Goal: Task Accomplishment & Management: Manage account settings

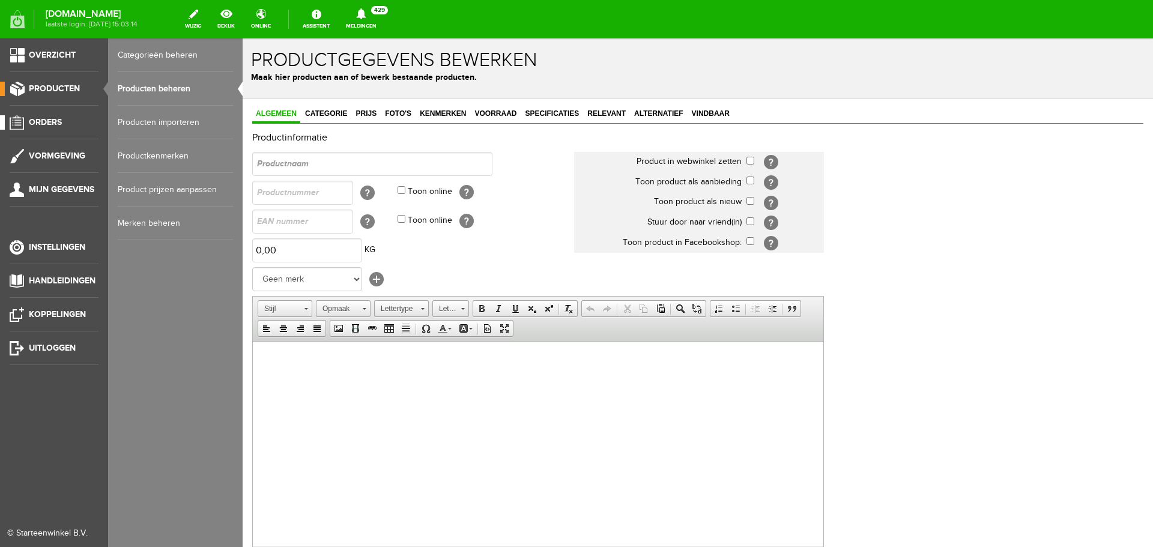
click at [53, 117] on span "Orders" at bounding box center [45, 122] width 33 height 10
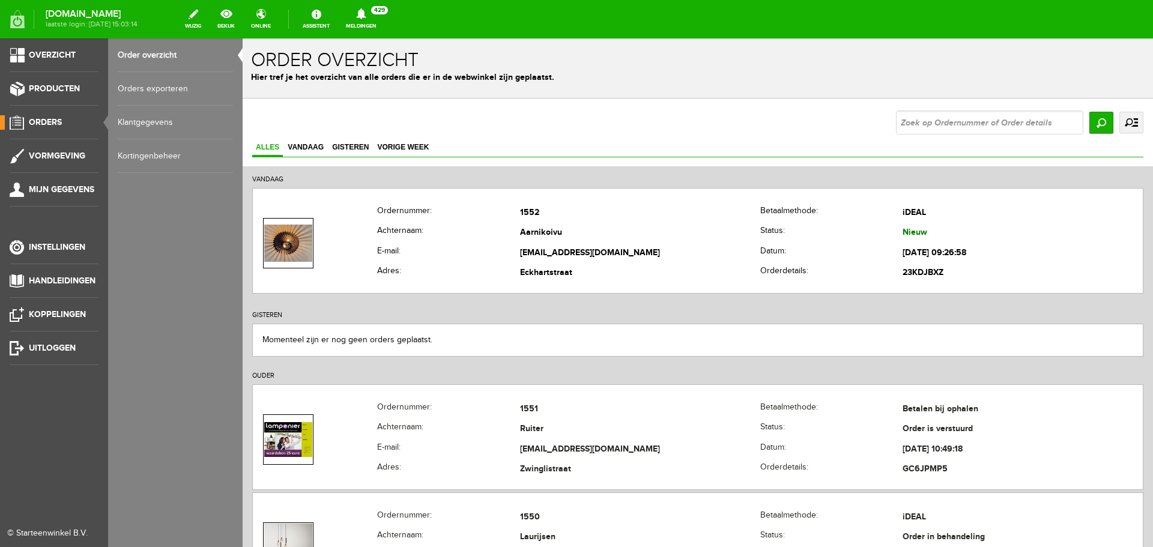
click at [150, 51] on link "Order overzicht" at bounding box center [175, 55] width 115 height 34
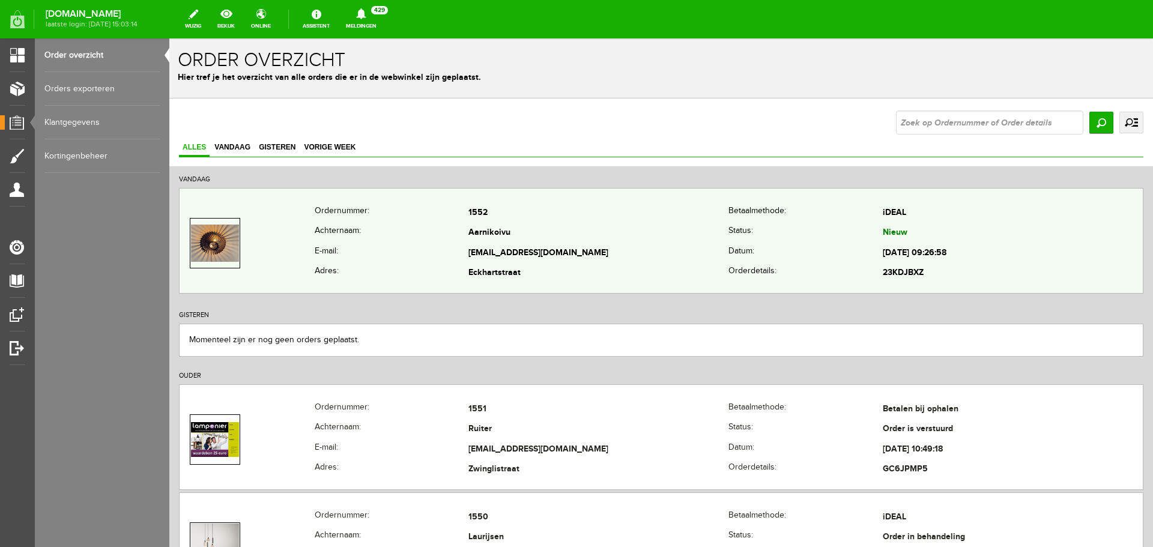
click at [552, 219] on td "1552" at bounding box center [598, 213] width 260 height 20
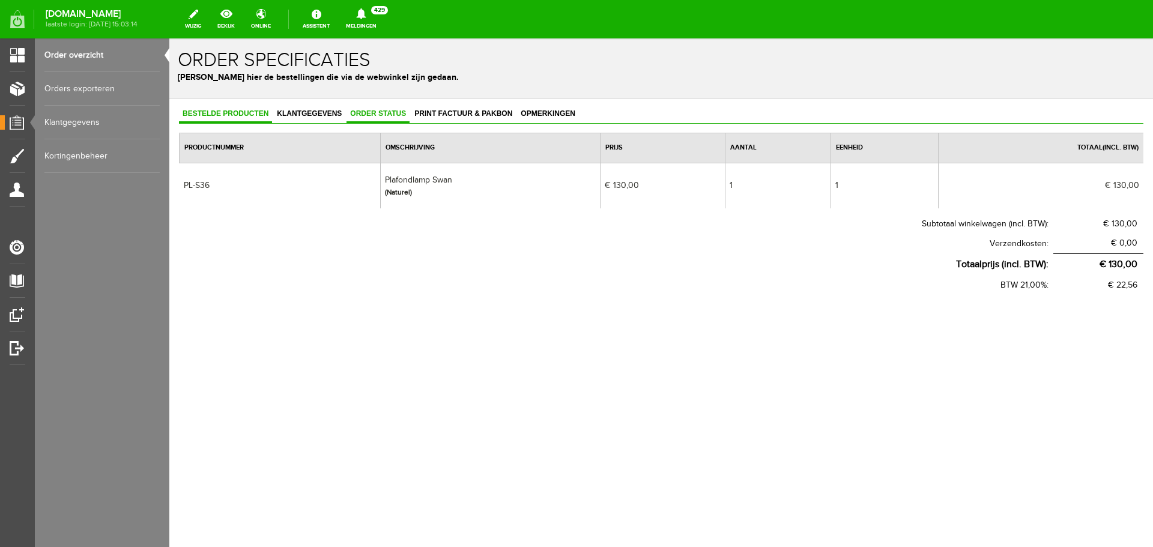
click at [380, 113] on span "Order status" at bounding box center [377, 113] width 63 height 8
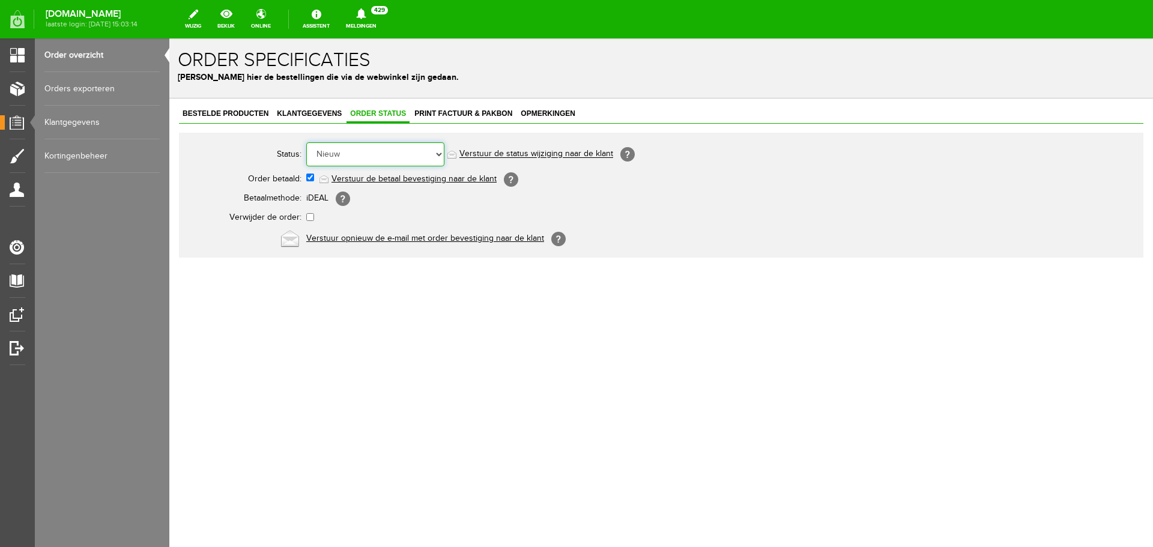
click at [436, 153] on select "Order niet afgerond Nieuw Order in behandeling Wacht op leverancier Wacht op be…" at bounding box center [375, 154] width 138 height 24
select select "2"
click at [306, 142] on select "Order niet afgerond Nieuw Order in behandeling Wacht op leverancier Wacht op be…" at bounding box center [375, 154] width 138 height 24
click at [67, 58] on link "Order overzicht" at bounding box center [101, 55] width 115 height 34
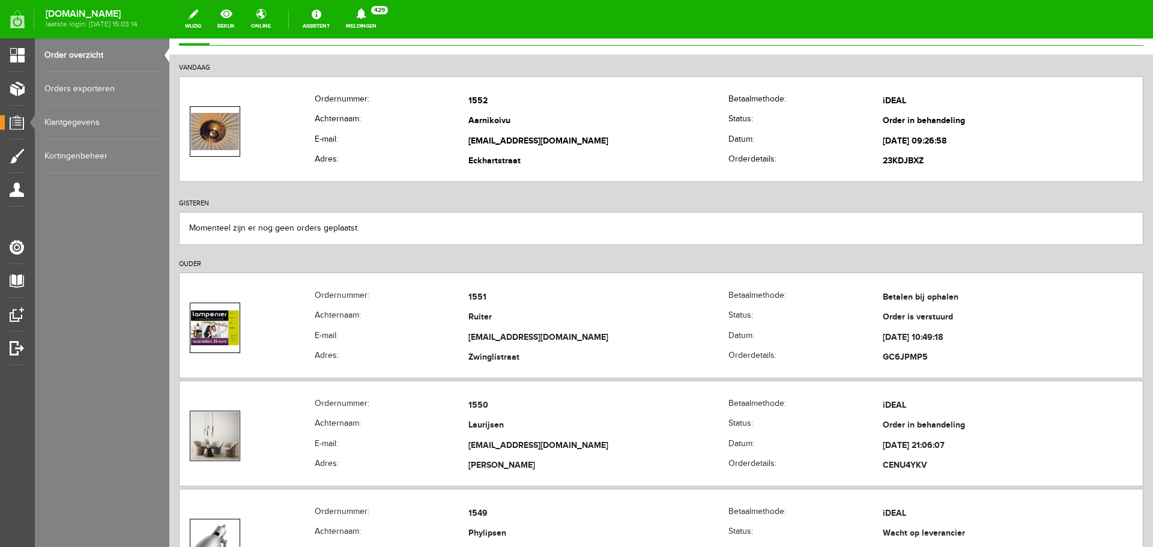
scroll to position [240, 0]
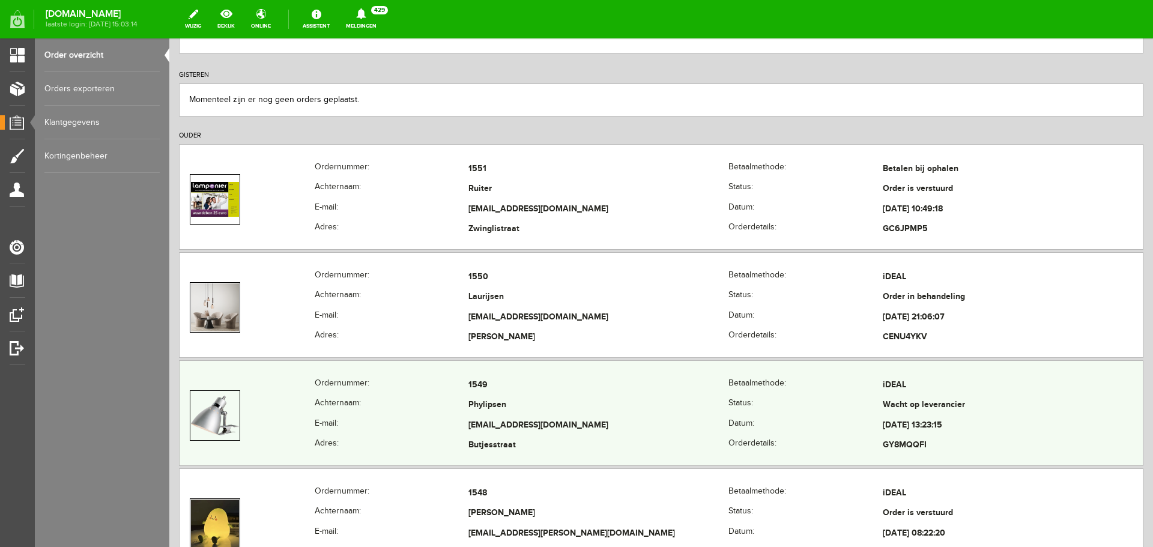
click at [615, 401] on td "Phylipsen" at bounding box center [598, 406] width 260 height 20
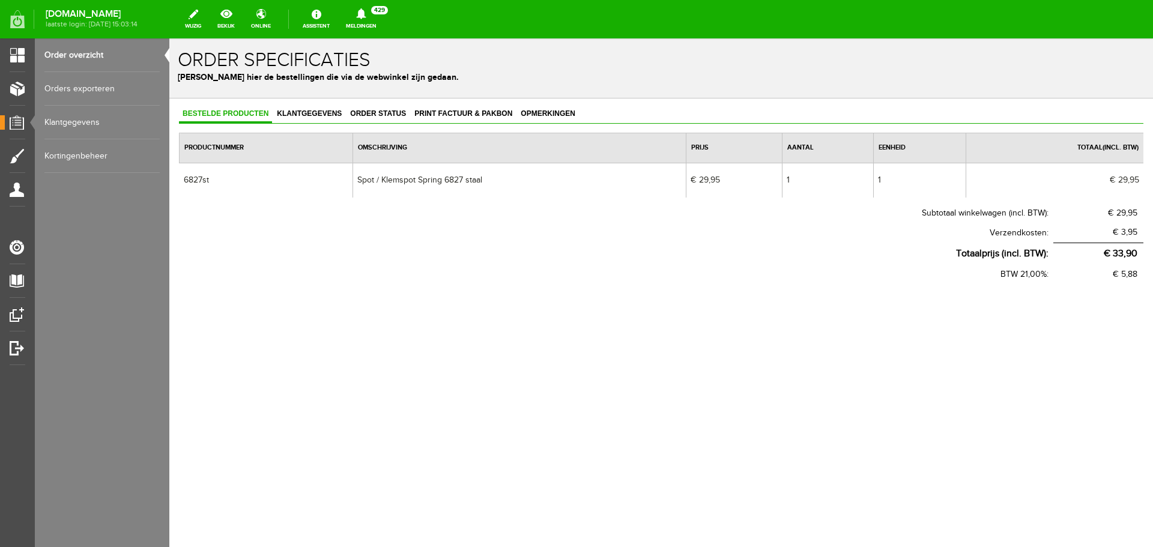
click at [67, 50] on link "Order overzicht" at bounding box center [101, 55] width 115 height 34
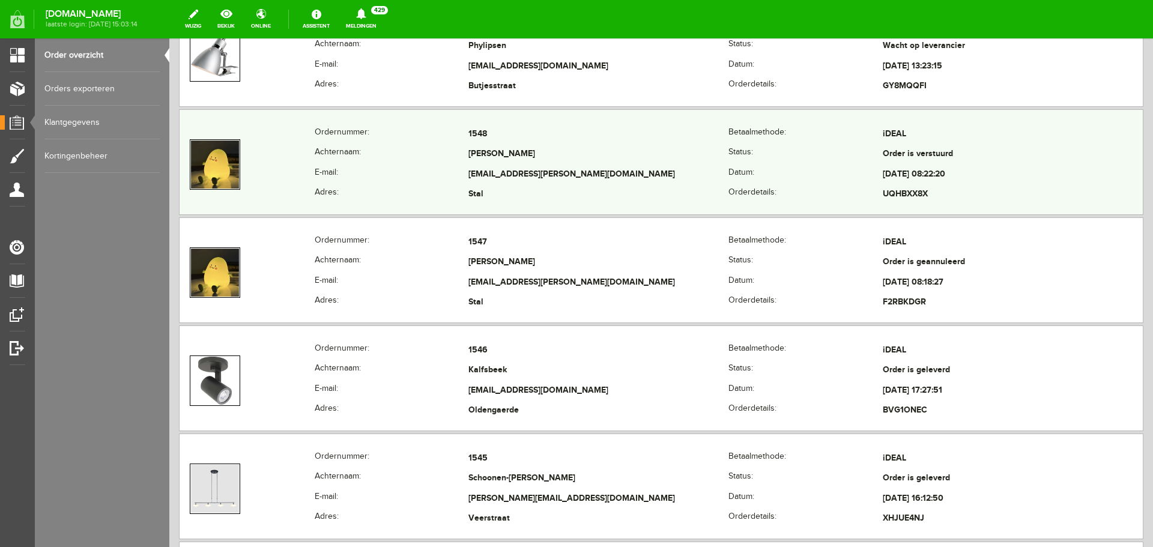
scroll to position [600, 0]
click at [631, 167] on td "[EMAIL_ADDRESS][PERSON_NAME][DOMAIN_NAME]" at bounding box center [598, 173] width 260 height 20
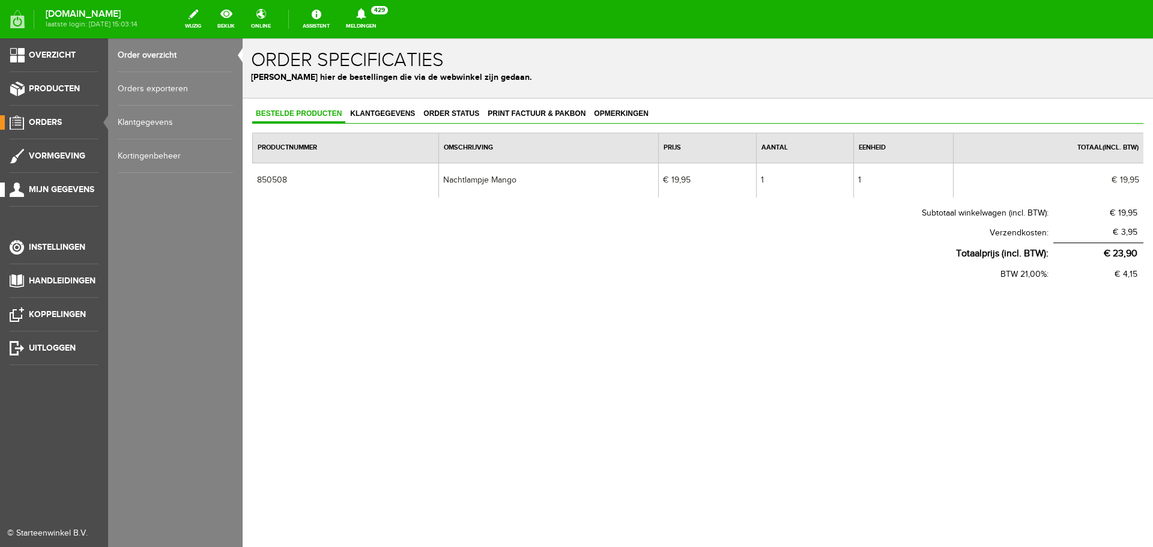
click at [66, 193] on span "Mijn gegevens" at bounding box center [61, 189] width 65 height 10
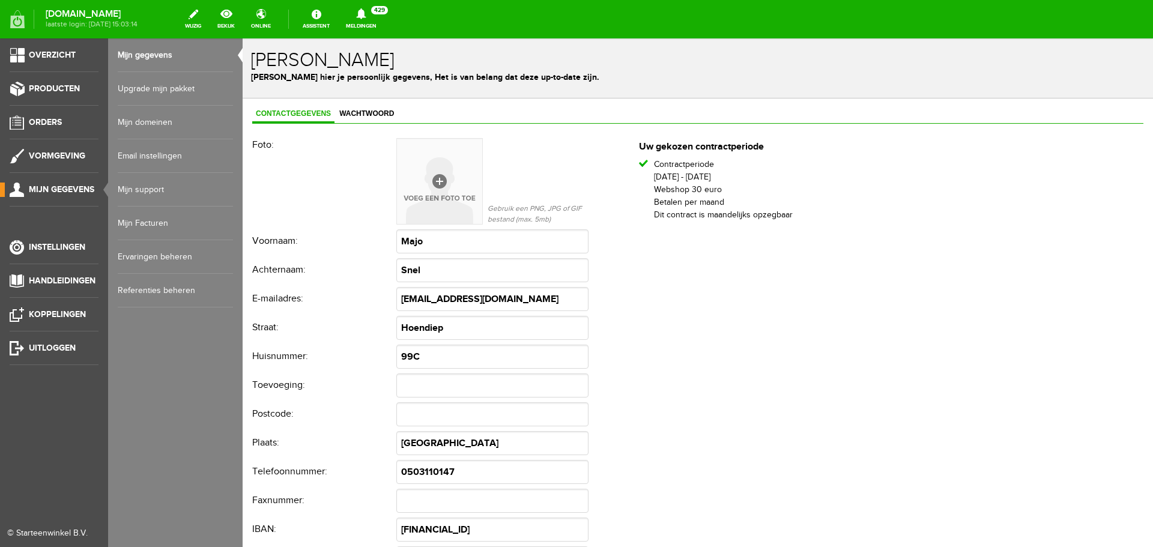
click at [136, 215] on link "Mijn Facturen" at bounding box center [175, 224] width 115 height 34
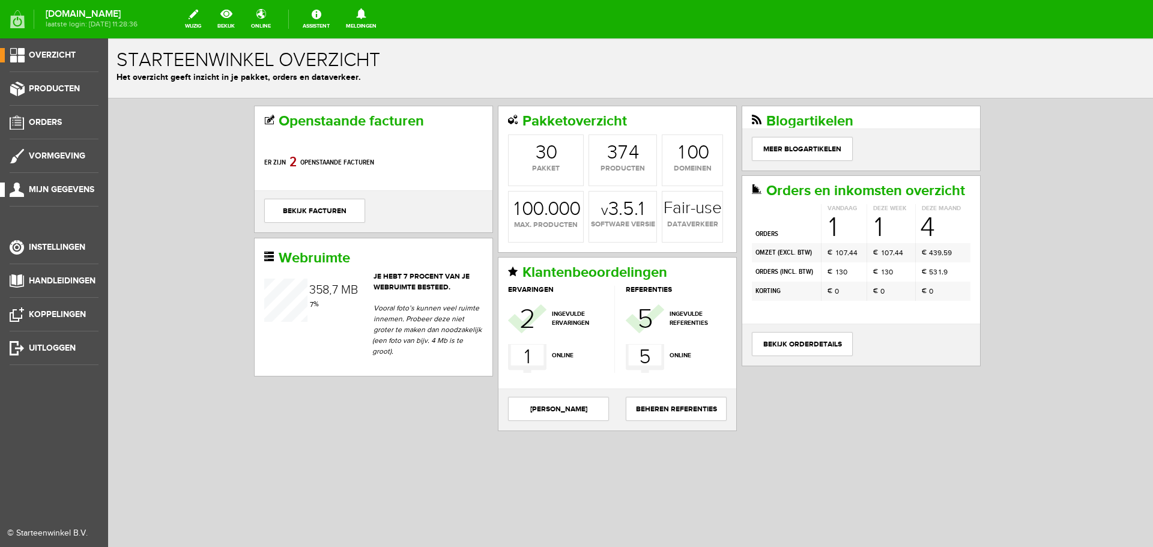
click at [52, 189] on span "Mijn gegevens" at bounding box center [61, 189] width 65 height 10
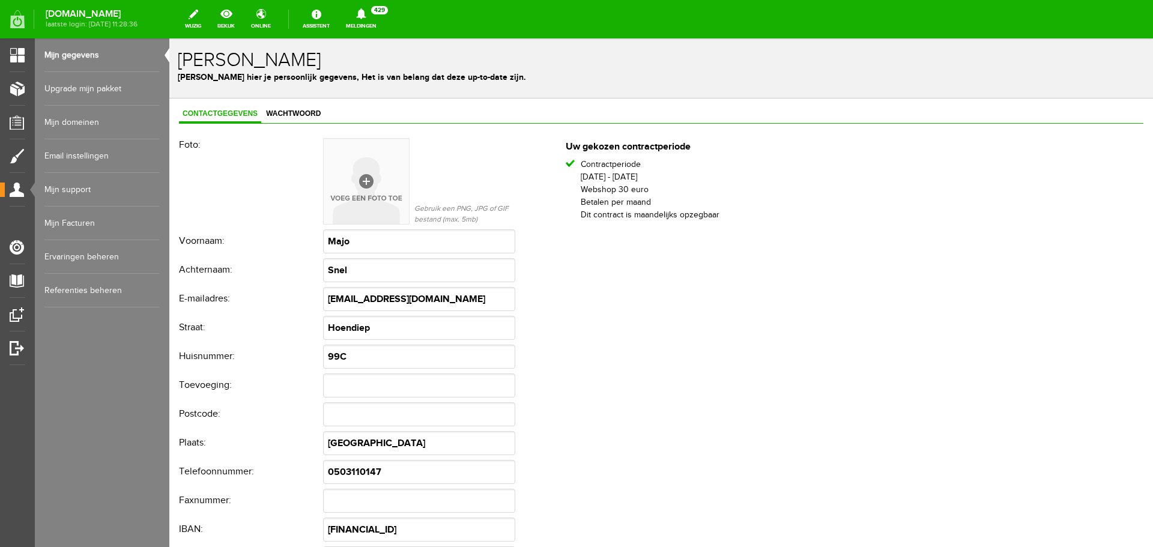
click at [79, 221] on link "Mijn Facturen" at bounding box center [101, 224] width 115 height 34
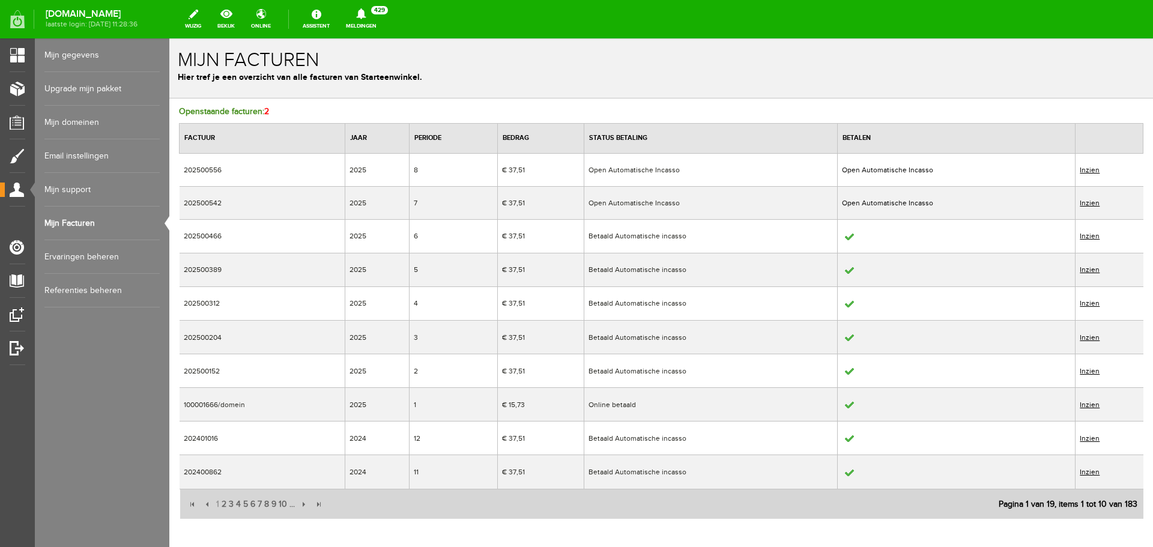
click at [1080, 402] on link "Inzien" at bounding box center [1089, 404] width 20 height 8
click at [1081, 439] on link "Inzien" at bounding box center [1089, 438] width 20 height 8
click at [1081, 368] on link "Inzien" at bounding box center [1089, 371] width 20 height 8
